Goal: Transaction & Acquisition: Purchase product/service

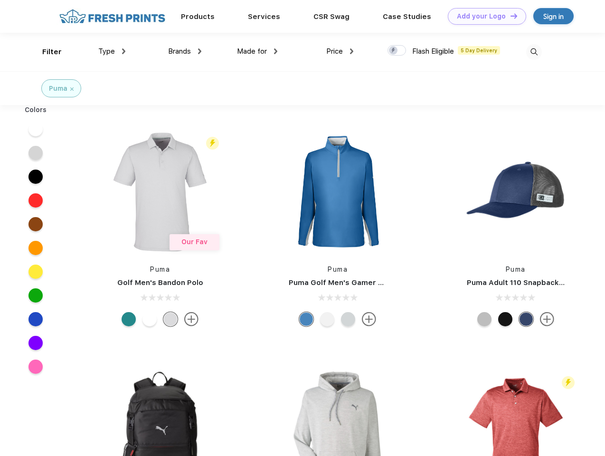
scroll to position [0, 0]
click at [484, 16] on link "Add your Logo Design Tool" at bounding box center [487, 16] width 78 height 17
click at [0, 0] on div "Design Tool" at bounding box center [0, 0] width 0 height 0
click at [510, 16] on link "Add your Logo Design Tool" at bounding box center [487, 16] width 78 height 17
click at [46, 52] on div "Filter" at bounding box center [51, 52] width 19 height 11
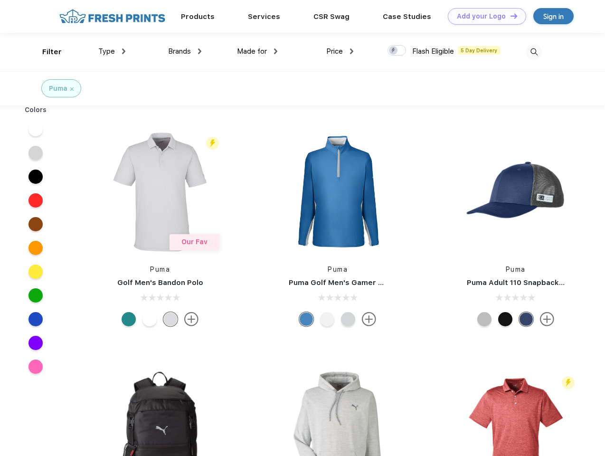
click at [112, 51] on span "Type" at bounding box center [106, 51] width 17 height 9
click at [185, 51] on span "Brands" at bounding box center [179, 51] width 23 height 9
click at [257, 51] on span "Made for" at bounding box center [252, 51] width 30 height 9
click at [340, 51] on span "Price" at bounding box center [334, 51] width 17 height 9
click at [397, 51] on div at bounding box center [397, 50] width 19 height 10
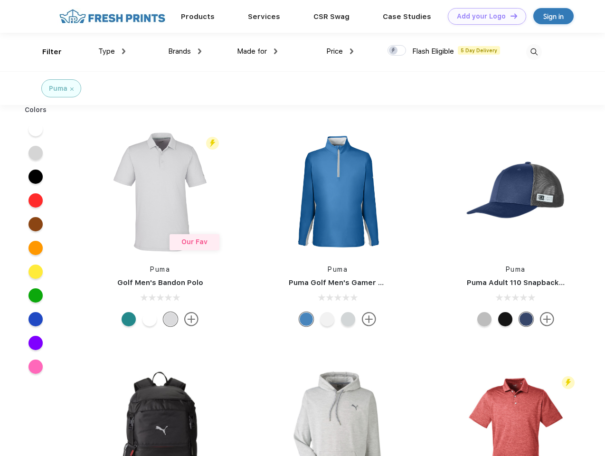
click at [394, 51] on input "checkbox" at bounding box center [391, 48] width 6 height 6
click at [534, 52] on img at bounding box center [534, 52] width 16 height 16
